Goal: Task Accomplishment & Management: Complete application form

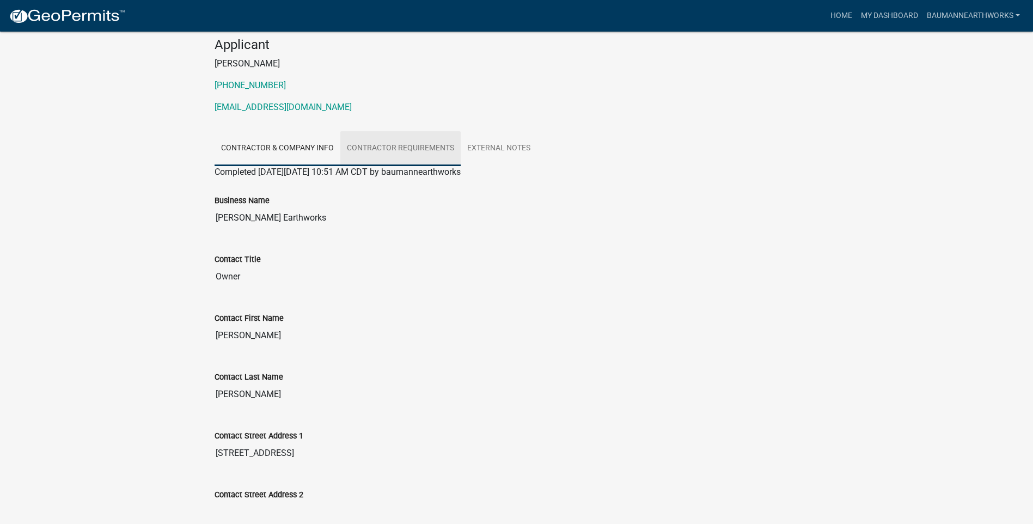
scroll to position [109, 0]
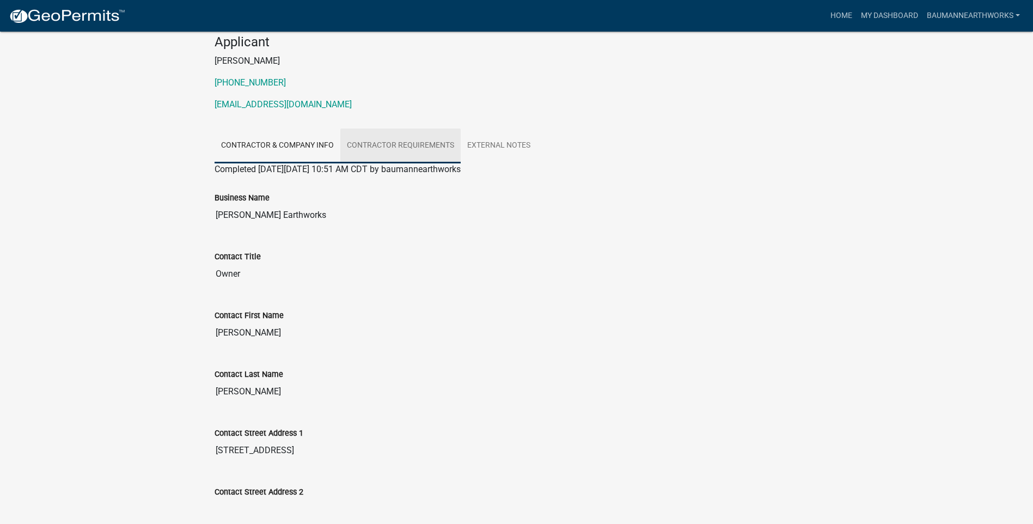
drag, startPoint x: 414, startPoint y: 208, endPoint x: 409, endPoint y: 218, distance: 11.7
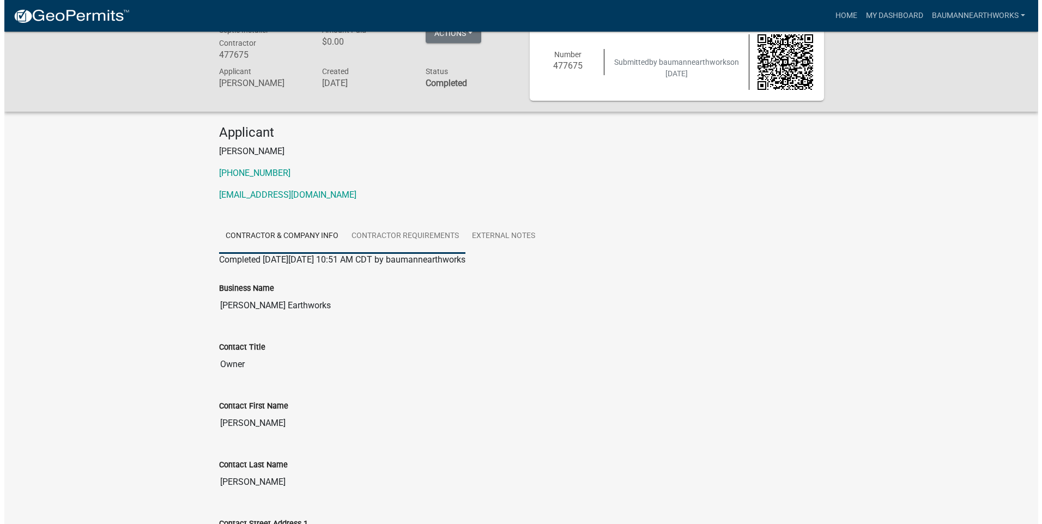
scroll to position [0, 0]
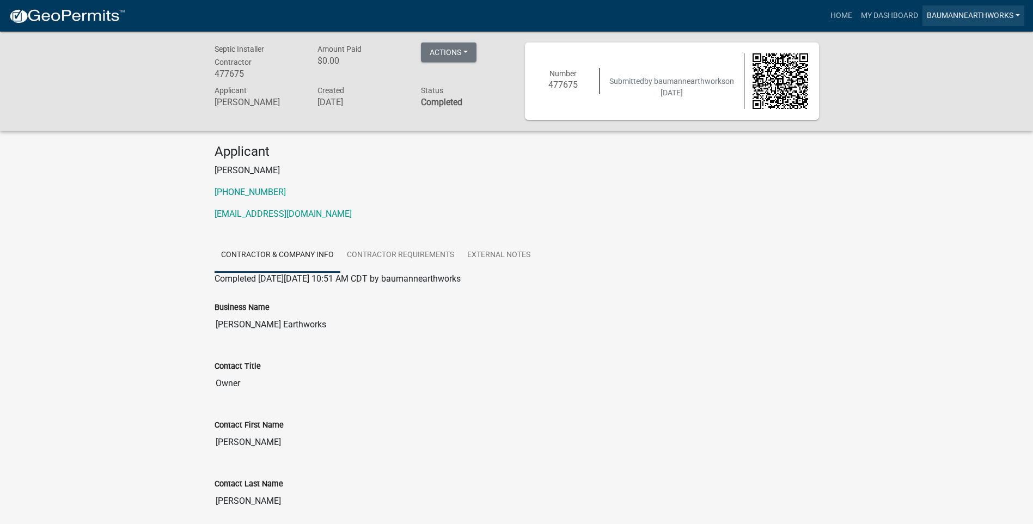
click at [941, 19] on link "baumannearthworks" at bounding box center [974, 15] width 102 height 21
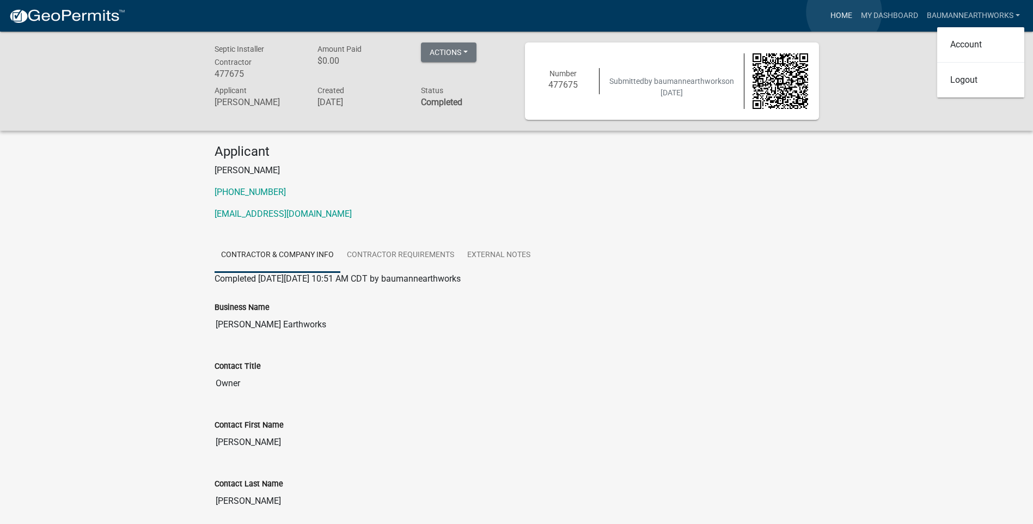
click at [844, 13] on link "Home" at bounding box center [841, 15] width 31 height 21
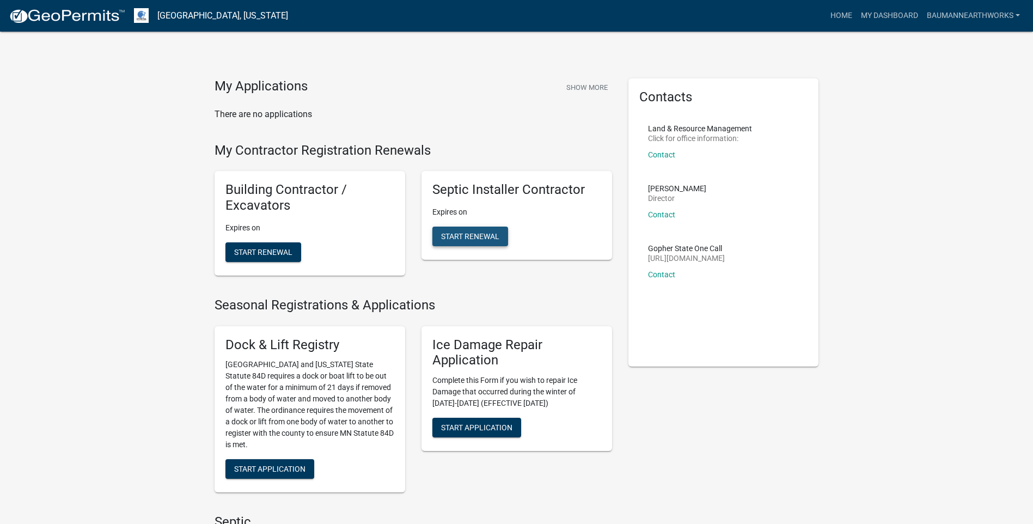
click at [479, 234] on span "Start Renewal" at bounding box center [470, 236] width 58 height 9
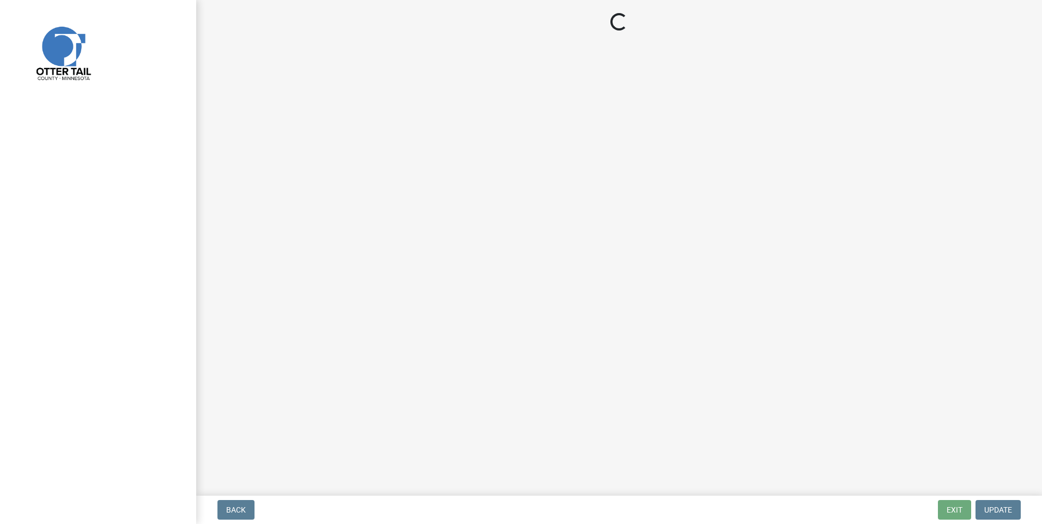
select select "MN"
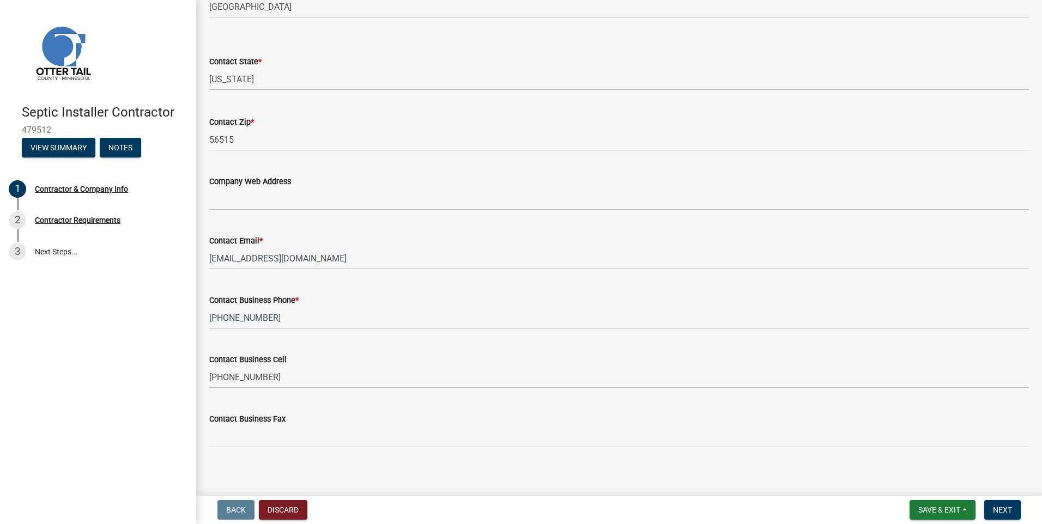
scroll to position [458, 0]
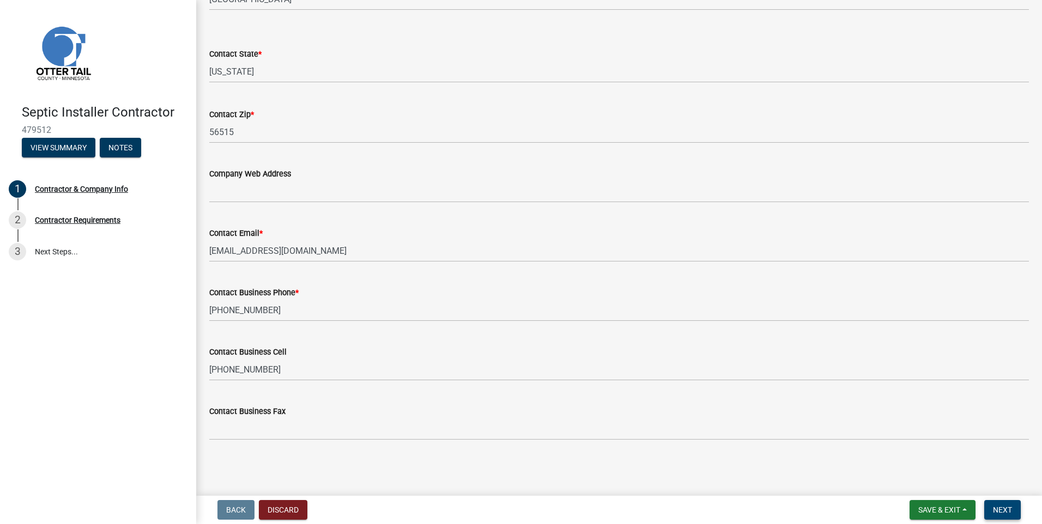
click at [1003, 508] on span "Next" at bounding box center [1001, 510] width 19 height 9
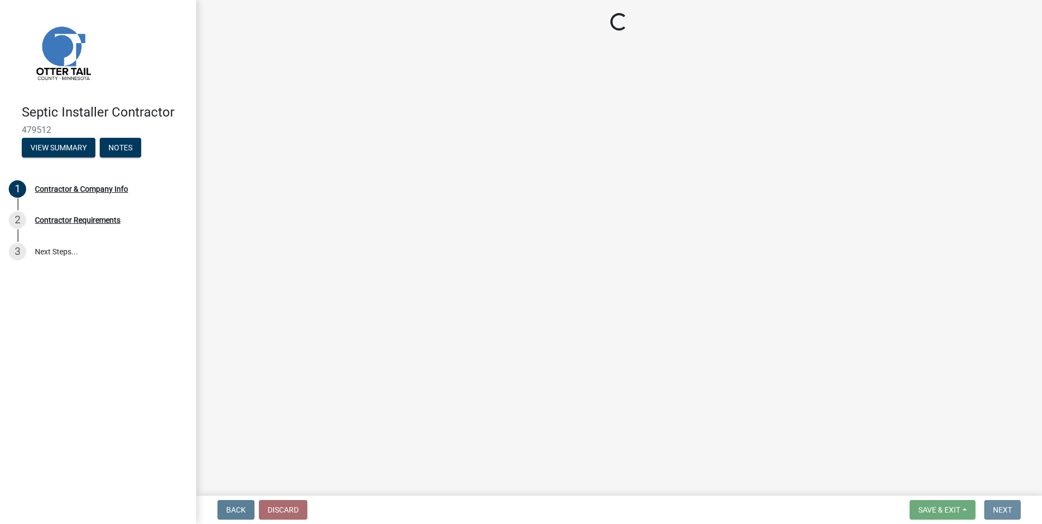
scroll to position [0, 0]
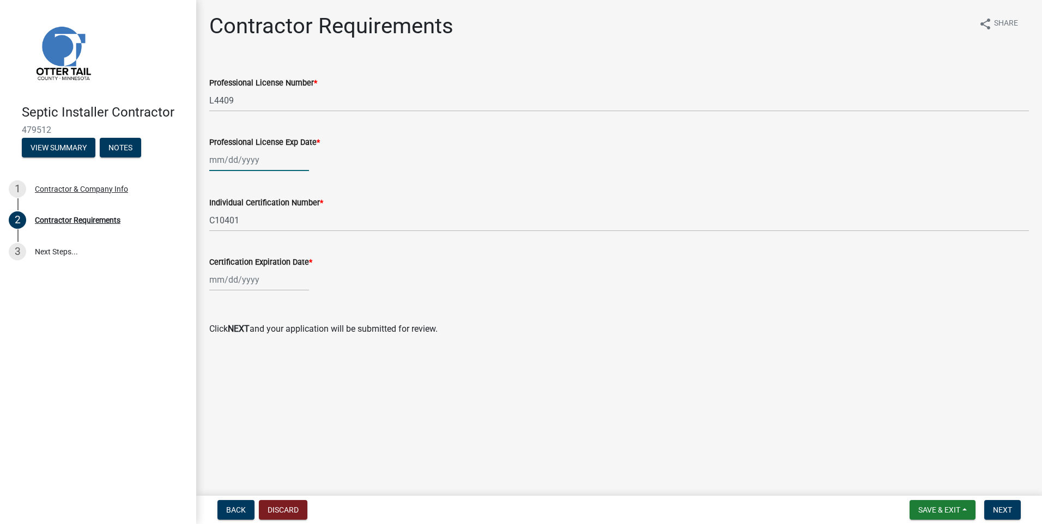
click at [250, 160] on div at bounding box center [259, 160] width 100 height 22
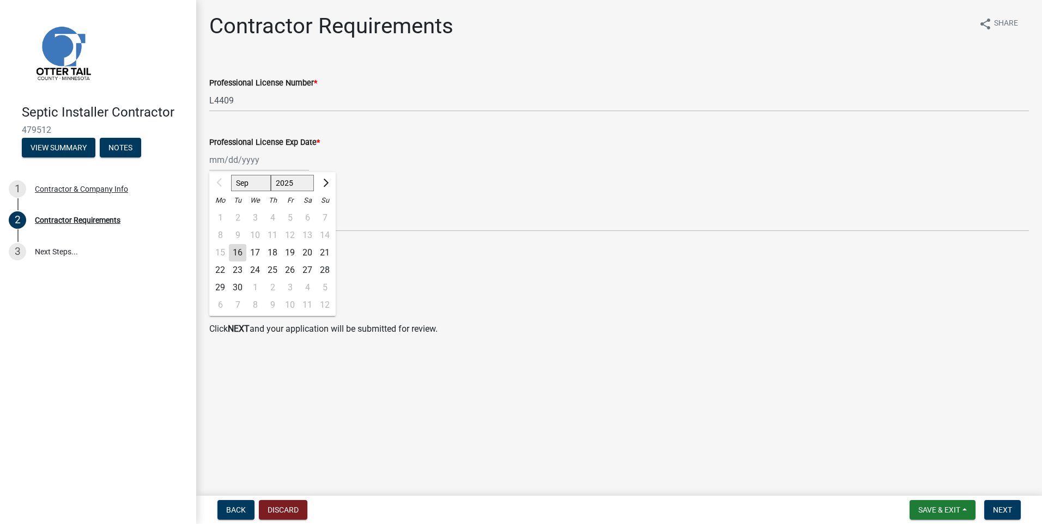
click at [237, 254] on div "16" at bounding box center [237, 252] width 17 height 17
type input "[DATE]"
click at [260, 161] on div "[DATE] Sep Oct Nov [DATE] 2026 2027 2028 2029 2030 2031 2032 2033 2034 2035 203…" at bounding box center [259, 160] width 100 height 22
click at [289, 180] on select "2025 2026 2027 2028 2029 2030 2031 2032 2033 2034 2035 2036 2037 2038 2039 2040…" at bounding box center [293, 183] width 44 height 16
select select "2026"
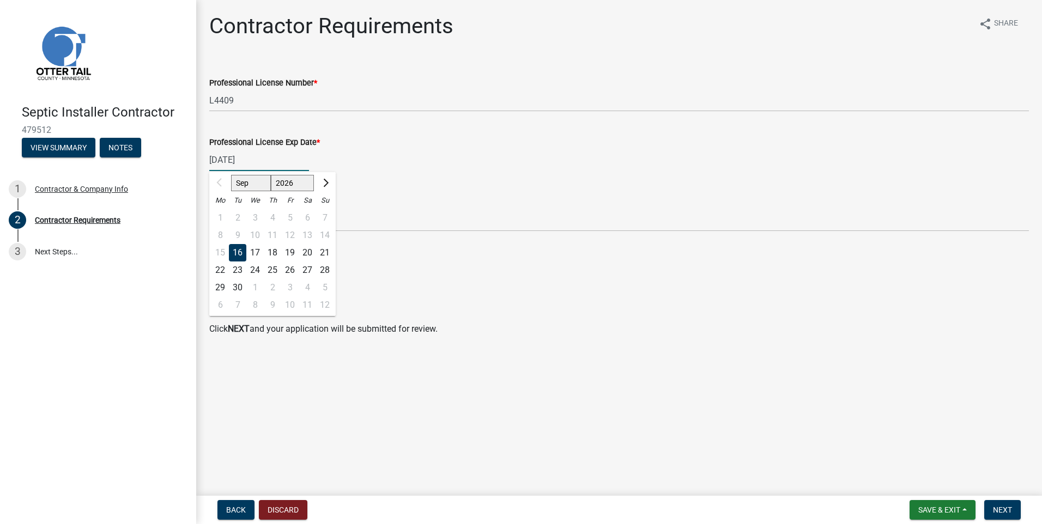
click at [271, 175] on select "2025 2026 2027 2028 2029 2030 2031 2032 2033 2034 2035 2036 2037 2038 2039 2040…" at bounding box center [293, 183] width 44 height 16
click at [361, 145] on div "Professional License Exp Date *" at bounding box center [618, 142] width 819 height 13
click at [257, 161] on div "[DATE] Sep Oct Nov [DATE] 2026 2027 2028 2029 2030 2031 2032 2033 2034 2035 203…" at bounding box center [259, 160] width 100 height 22
click at [287, 182] on select "2025 2026 2027 2028 2029 2030 2031 2032 2033 2034 2035 2036 2037 2038 2039 2040…" at bounding box center [293, 183] width 44 height 16
select select "2026"
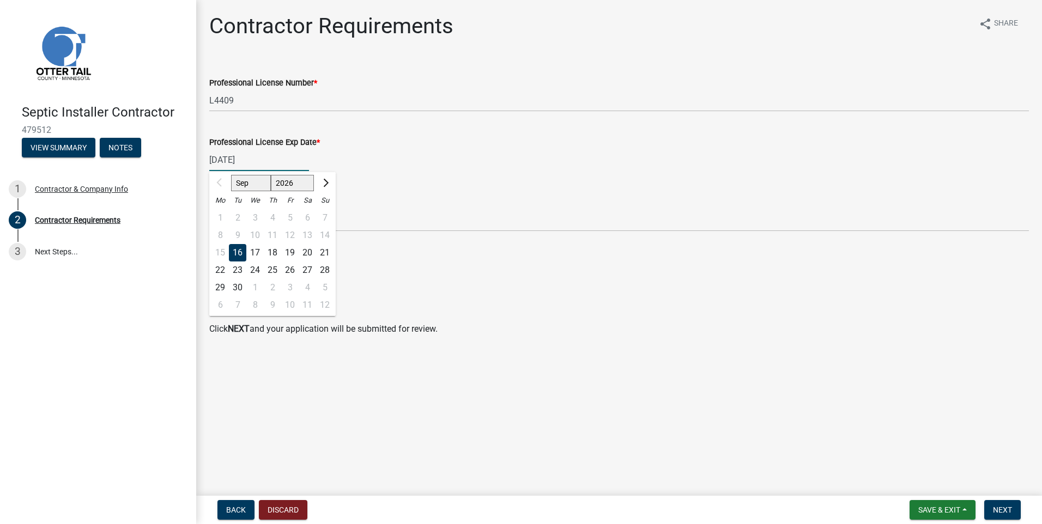
click at [271, 175] on select "2025 2026 2027 2028 2029 2030 2031 2032 2033 2034 2035 2036 2037 2038 2039 2040…" at bounding box center [293, 183] width 44 height 16
click at [258, 247] on div "16" at bounding box center [254, 252] width 17 height 17
type input "[DATE]"
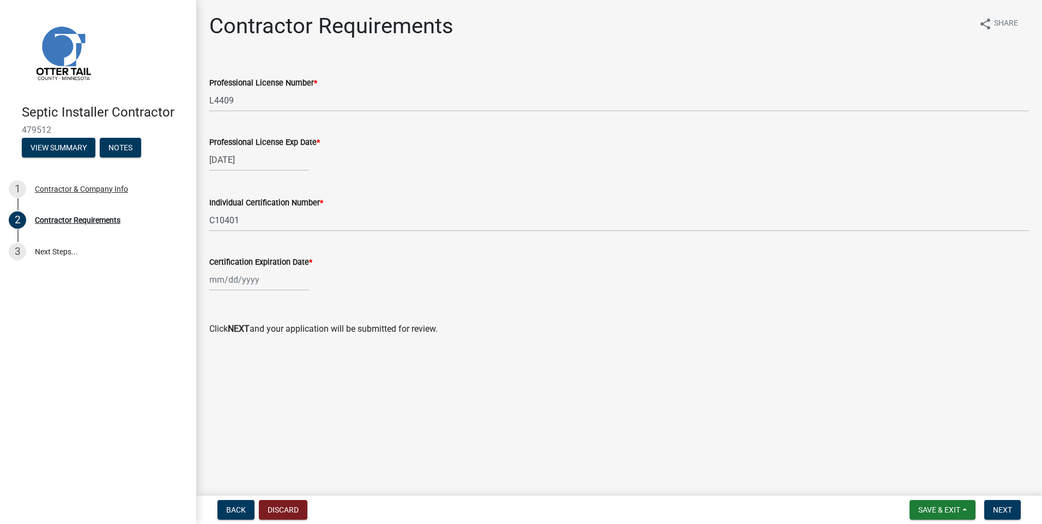
click at [254, 282] on div at bounding box center [259, 280] width 100 height 22
select select "9"
select select "2025"
click at [256, 304] on select "Jan Feb Mar Apr May Jun [DATE] Aug Sep Oct Nov Dec" at bounding box center [253, 303] width 44 height 16
select select "4"
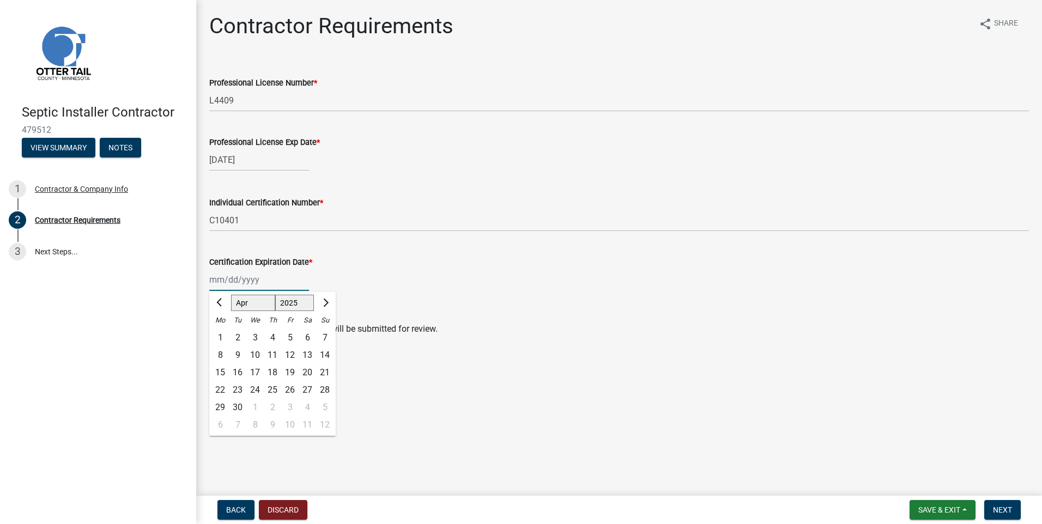
click at [231, 295] on select "Jan Feb Mar Apr May Jun [DATE] Aug Sep Oct Nov Dec" at bounding box center [253, 303] width 44 height 16
click at [275, 371] on div "17" at bounding box center [272, 372] width 17 height 17
type input "[DATE]"
click at [277, 281] on div "[DATE]" at bounding box center [259, 280] width 100 height 22
select select "4"
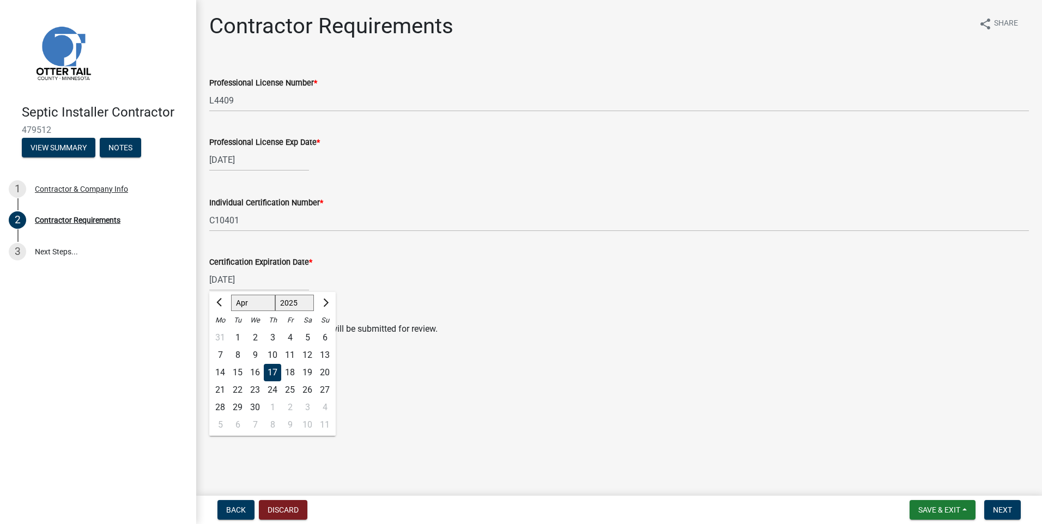
click at [296, 300] on select "1525 1526 1527 1528 1529 1530 1531 1532 1533 1534 1535 1536 1537 1538 1539 1540…" at bounding box center [294, 303] width 39 height 16
select select "2027"
click at [275, 295] on select "1525 1526 1527 1528 1529 1530 1531 1532 1533 1534 1535 1536 1537 1538 1539 1540…" at bounding box center [294, 303] width 39 height 16
click at [307, 371] on div "17" at bounding box center [307, 372] width 17 height 17
type input "[DATE]"
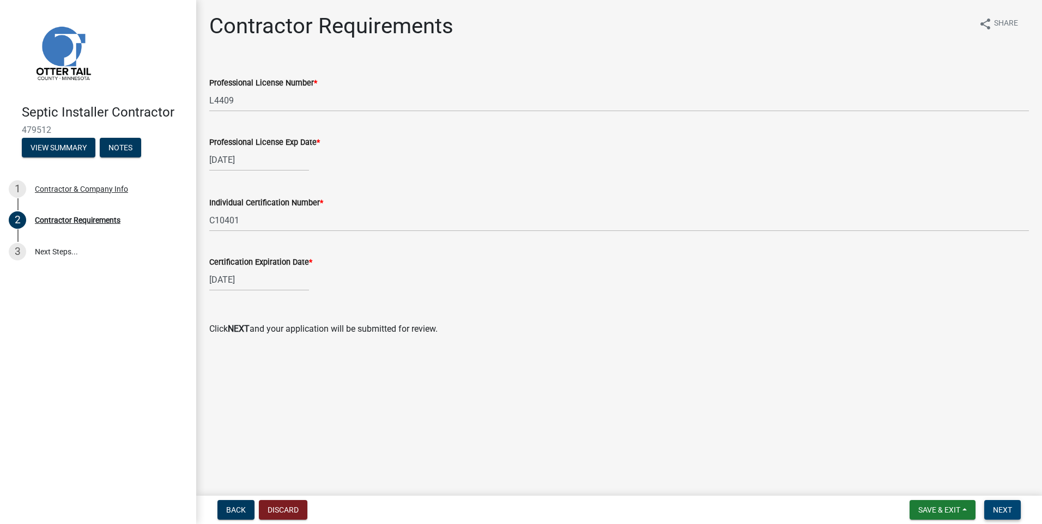
click at [1008, 504] on button "Next" at bounding box center [1002, 510] width 36 height 20
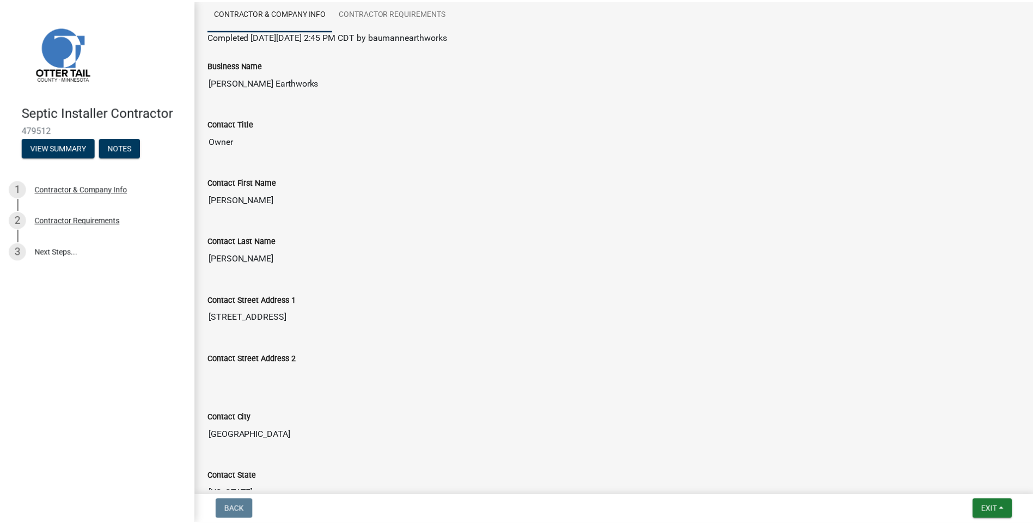
scroll to position [109, 0]
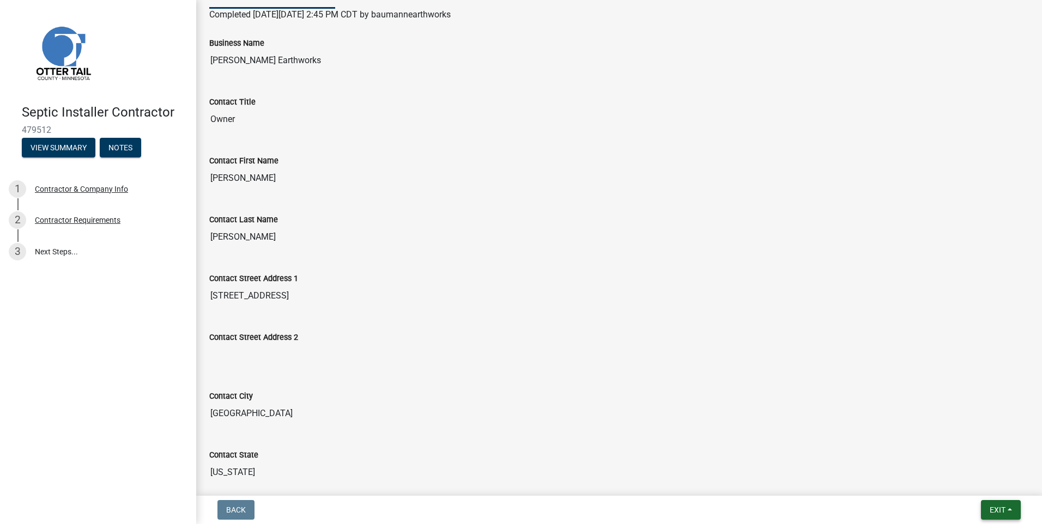
click at [1002, 504] on button "Exit" at bounding box center [1000, 510] width 40 height 20
click at [966, 485] on button "Save & Exit" at bounding box center [976, 481] width 87 height 26
